Goal: Task Accomplishment & Management: Manage account settings

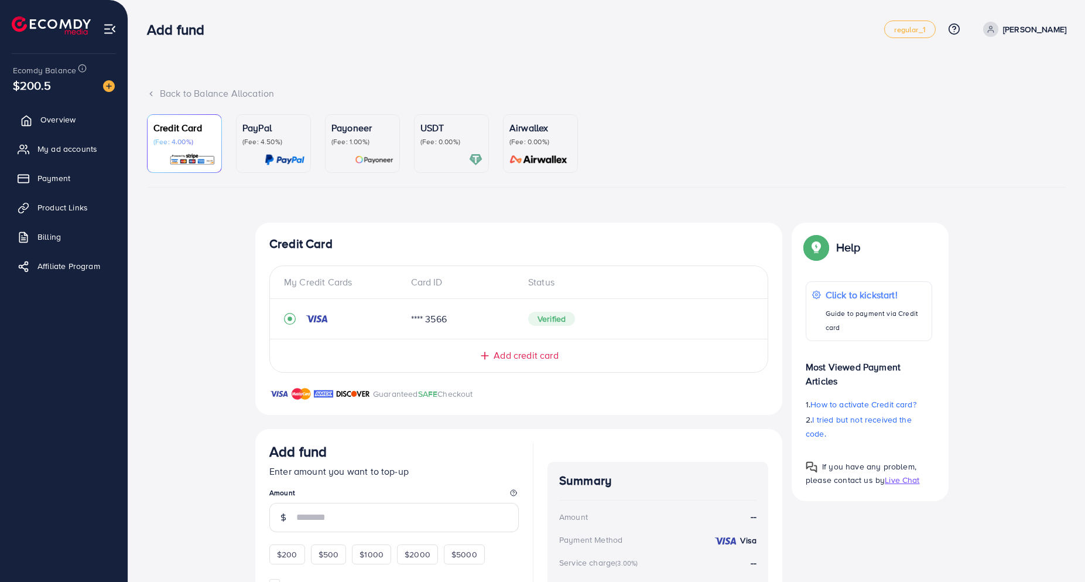
click at [57, 115] on span "Overview" at bounding box center [57, 120] width 35 height 12
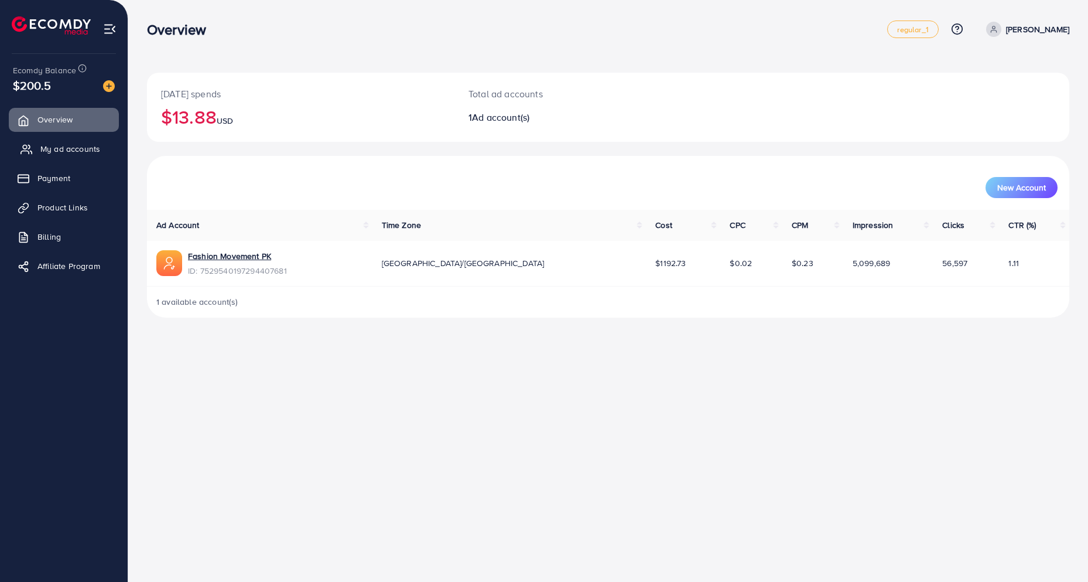
click at [51, 147] on span "My ad accounts" at bounding box center [70, 149] width 60 height 12
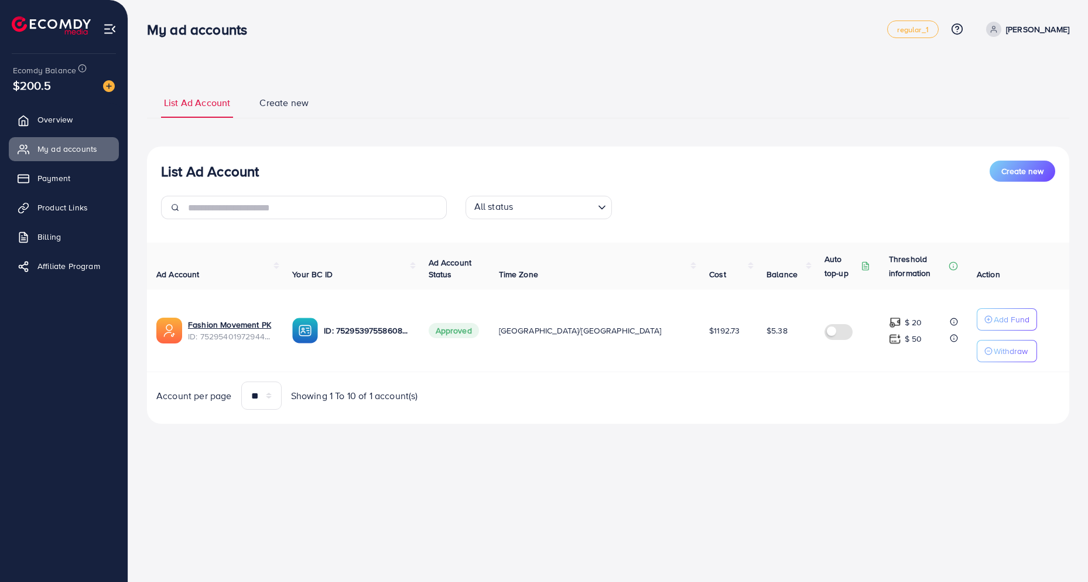
click at [410, 114] on ul "List Ad Account Create new" at bounding box center [608, 103] width 922 height 32
